Goal: Task Accomplishment & Management: Manage account settings

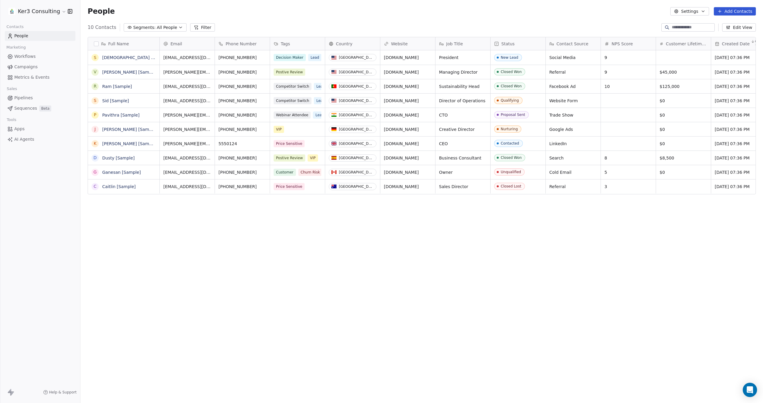
click at [98, 43] on button "button" at bounding box center [96, 43] width 5 height 5
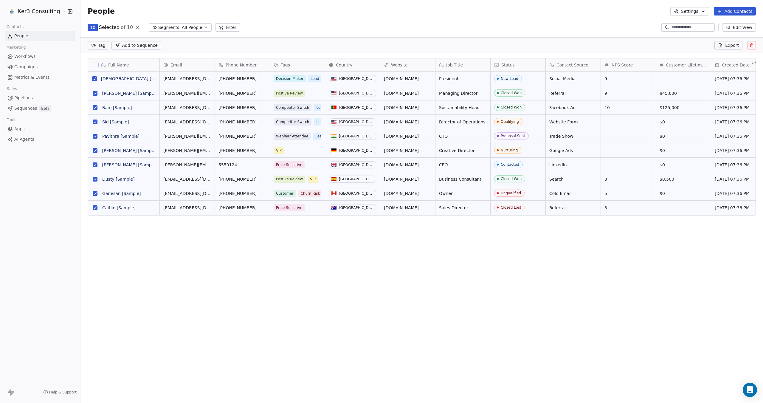
scroll to position [334, 682]
click at [572, 45] on button at bounding box center [751, 45] width 8 height 8
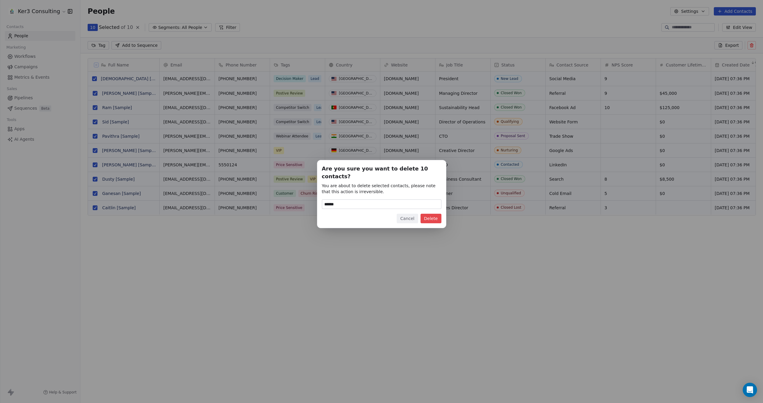
type input "******"
drag, startPoint x: 439, startPoint y: 213, endPoint x: 444, endPoint y: 213, distance: 4.8
click at [439, 214] on button "Delete" at bounding box center [430, 219] width 21 height 10
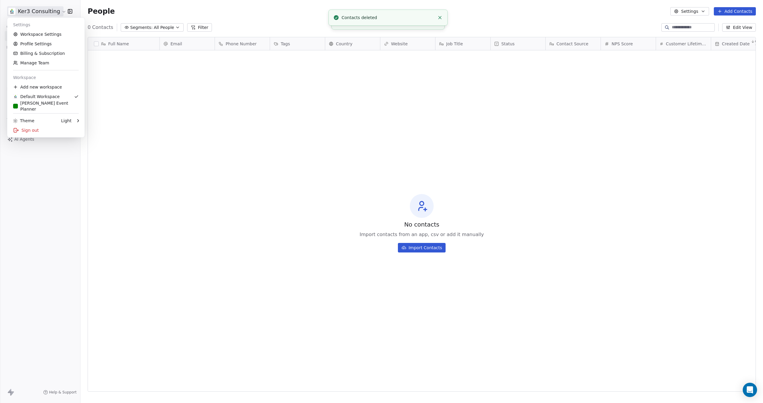
click at [26, 9] on html "Ker3 Consulting Contacts People Marketing Workflows Campaigns Metrics & Events …" at bounding box center [381, 251] width 763 height 502
click at [48, 106] on div "[PERSON_NAME] Event Planner" at bounding box center [46, 106] width 66 height 12
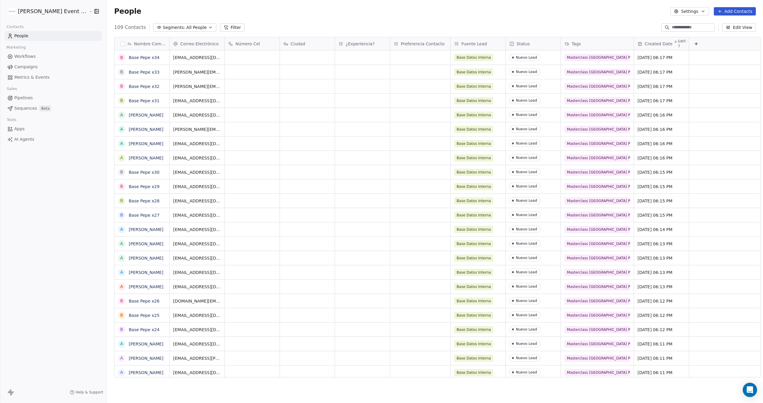
click at [37, 11] on html "[PERSON_NAME] Event Planner Contacts People Marketing Workflows Campaigns Metri…" at bounding box center [381, 251] width 763 height 502
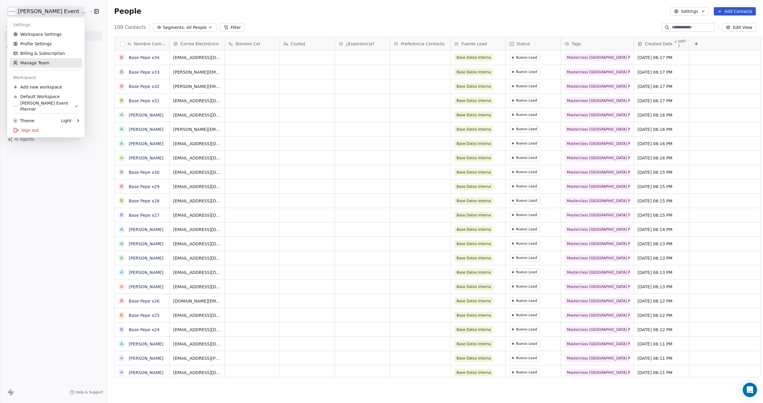
click at [34, 63] on link "Manage Team" at bounding box center [46, 63] width 73 height 10
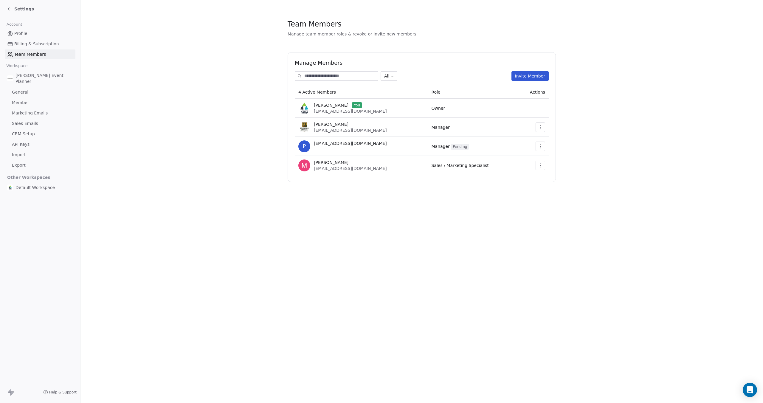
click at [540, 166] on icon "button" at bounding box center [540, 165] width 5 height 5
click at [544, 177] on div "Update" at bounding box center [559, 179] width 43 height 10
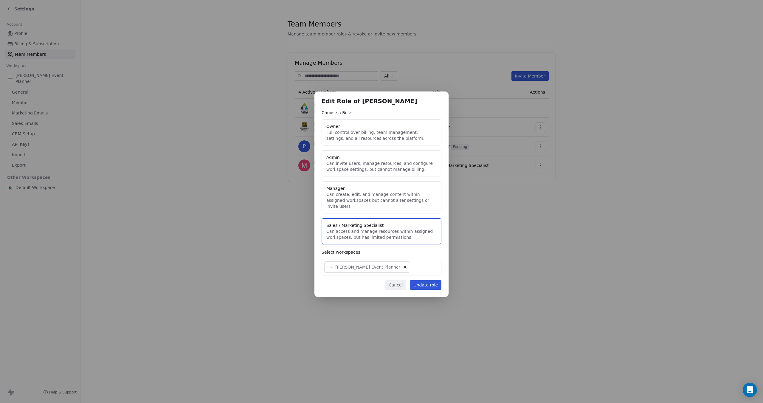
click at [371, 195] on button "Manager Can create, edit, and manage content within assigned workspaces but can…" at bounding box center [381, 197] width 120 height 32
click at [427, 282] on button "Update role" at bounding box center [426, 285] width 32 height 10
